Goal: Task Accomplishment & Management: Check status

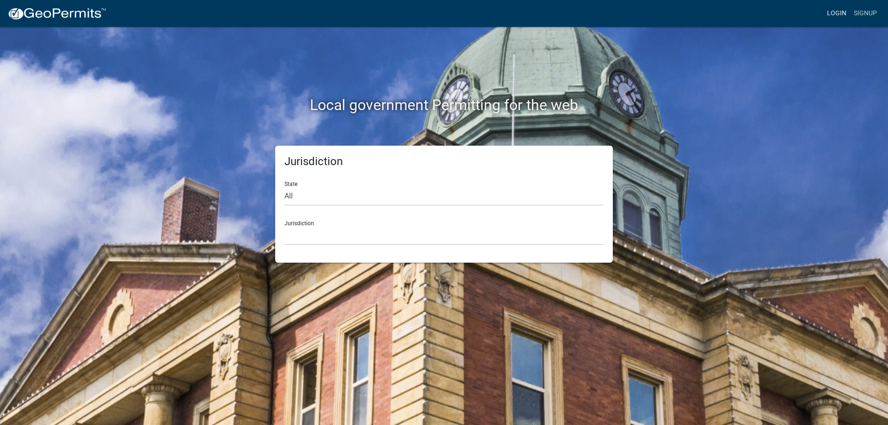
click at [831, 10] on link "Login" at bounding box center [837, 14] width 27 height 18
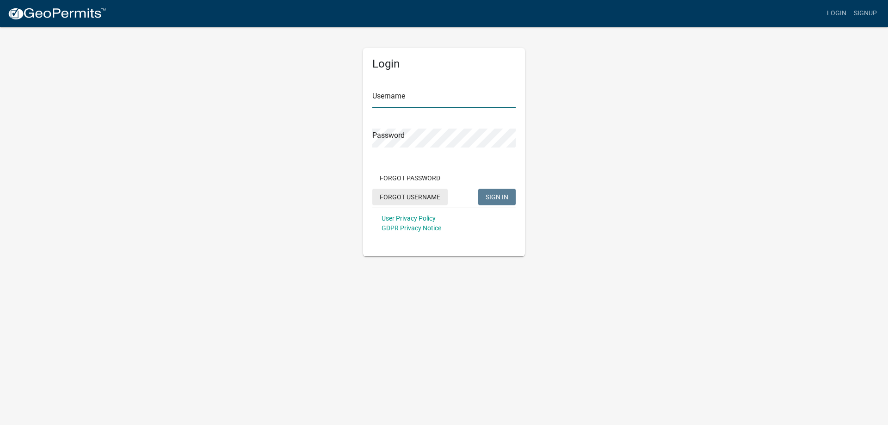
type input "[PERSON_NAME][EMAIL_ADDRESS][PERSON_NAME][DOMAIN_NAME]"
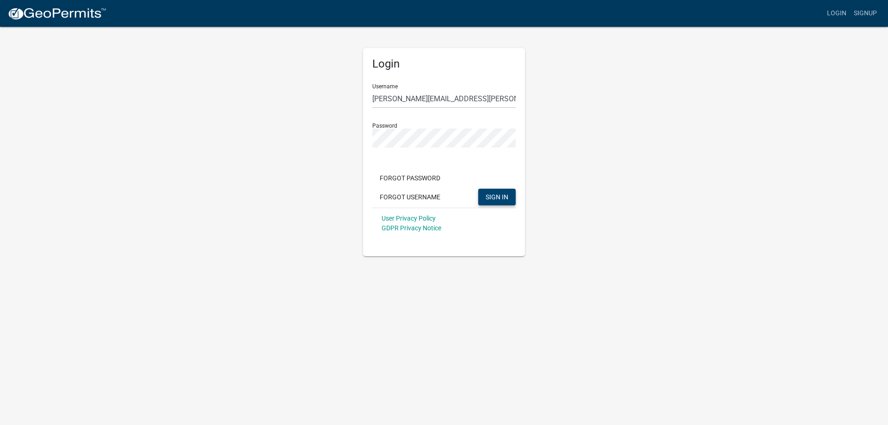
click at [488, 199] on span "SIGN IN" at bounding box center [497, 196] width 23 height 7
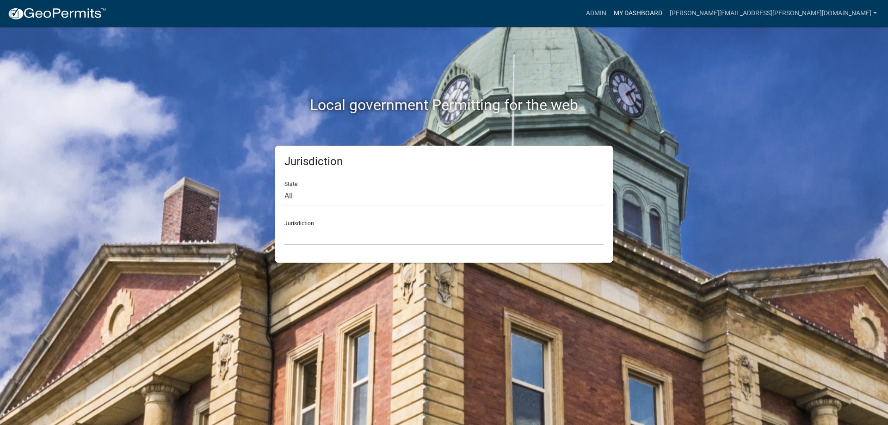
click at [666, 9] on link "My Dashboard" at bounding box center [638, 14] width 56 height 18
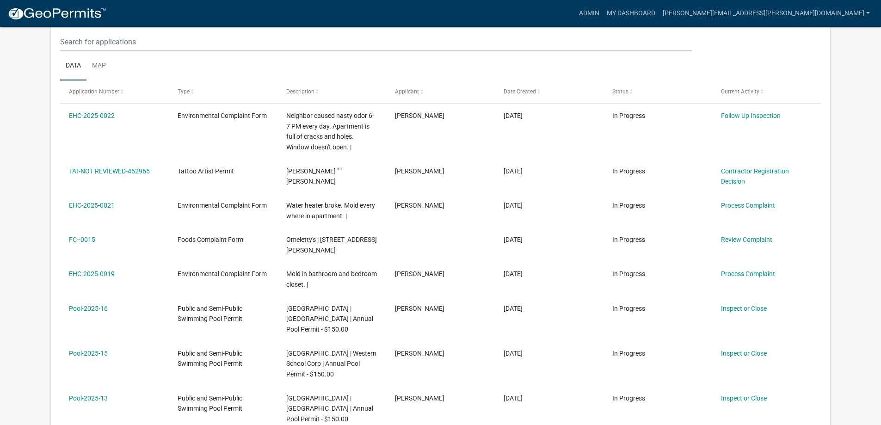
scroll to position [231, 0]
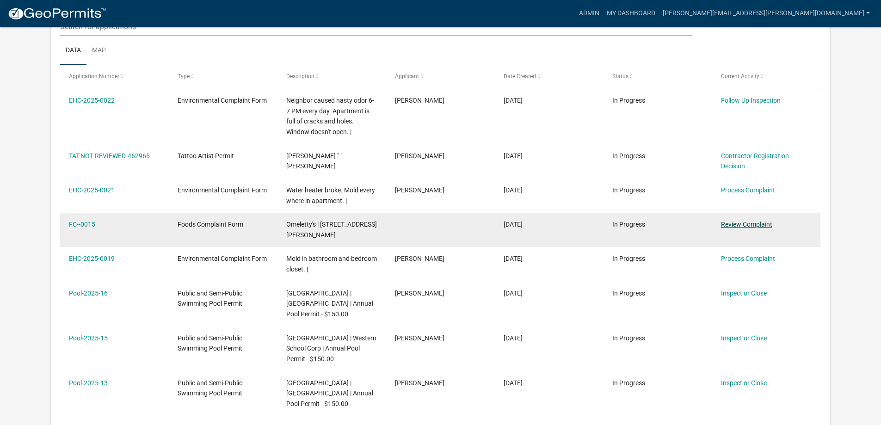
click at [726, 224] on link "Review Complaint" at bounding box center [746, 224] width 51 height 7
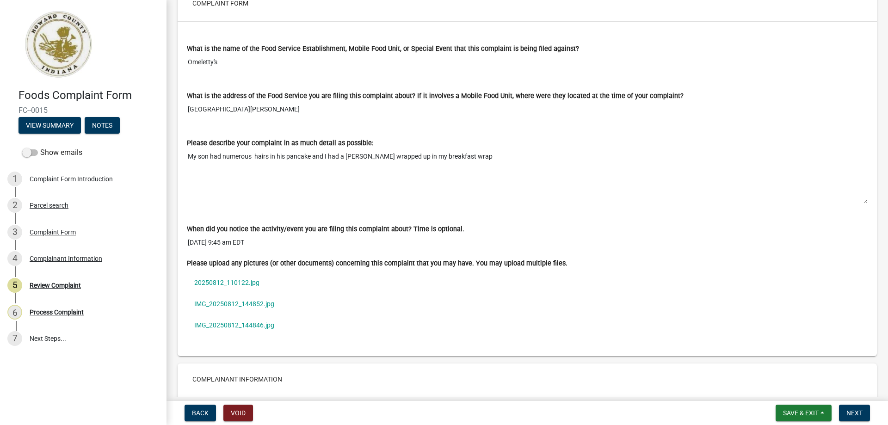
scroll to position [555, 0]
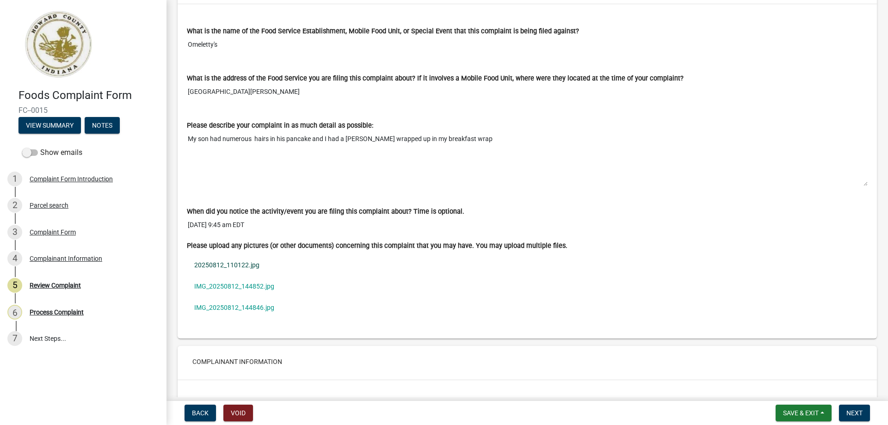
click at [236, 262] on link "20250812_110122.jpg" at bounding box center [527, 264] width 681 height 21
click at [230, 285] on link "IMG_20250812_144852.jpg" at bounding box center [527, 286] width 681 height 21
click at [237, 307] on link "IMG_20250812_144846.jpg" at bounding box center [527, 307] width 681 height 21
click at [255, 288] on link "IMG_20250812_144852.jpg" at bounding box center [527, 286] width 681 height 21
click at [223, 267] on link "20250812_110122.jpg" at bounding box center [527, 264] width 681 height 21
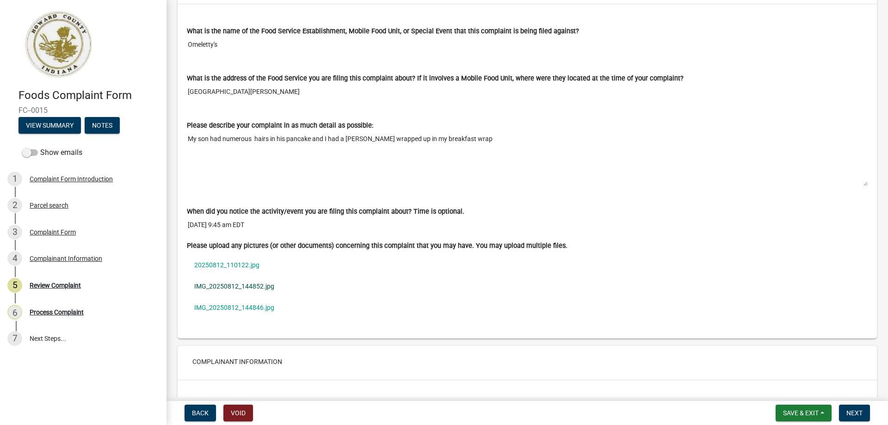
click at [226, 286] on link "IMG_20250812_144852.jpg" at bounding box center [527, 286] width 681 height 21
click at [247, 306] on link "IMG_20250812_144846.jpg" at bounding box center [527, 307] width 681 height 21
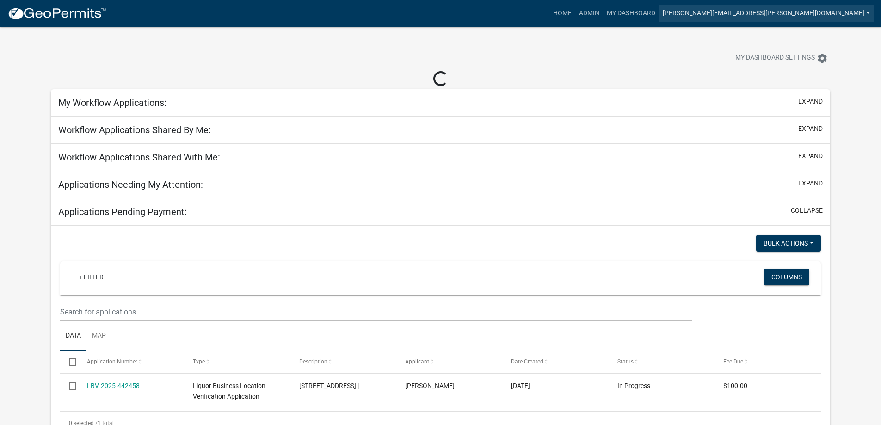
click at [772, 14] on link "[PERSON_NAME][EMAIL_ADDRESS][PERSON_NAME][DOMAIN_NAME]" at bounding box center [766, 14] width 215 height 18
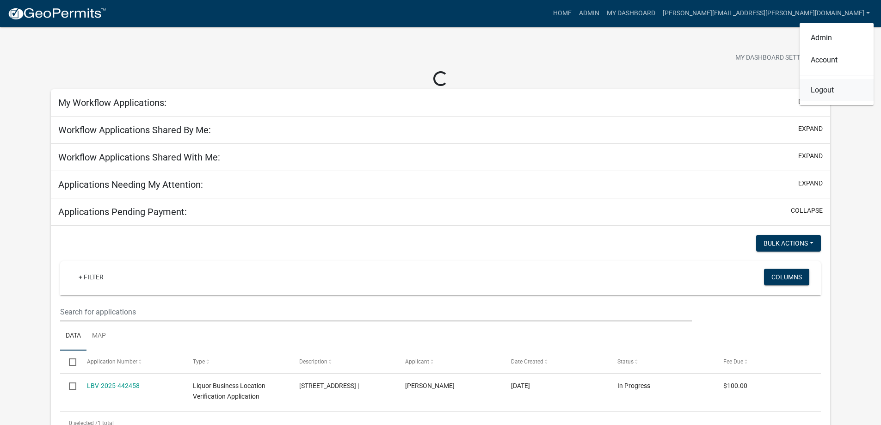
click at [808, 90] on link "Logout" at bounding box center [837, 90] width 74 height 22
